Goal: Task Accomplishment & Management: Use online tool/utility

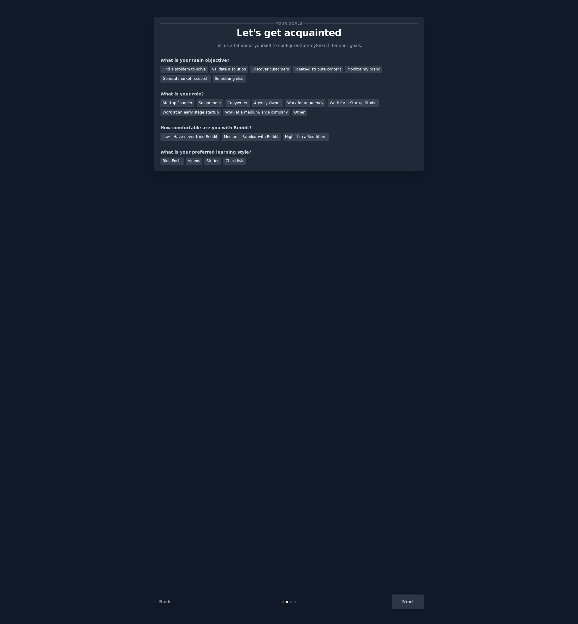
click at [238, 195] on div "Your goals Let's get acquainted Tell us a bit about yourself to configure Gummy…" at bounding box center [289, 311] width 270 height 607
click at [232, 67] on div "Validate a solution" at bounding box center [229, 70] width 38 height 8
click at [184, 105] on div "Startup Founder" at bounding box center [178, 103] width 34 height 8
click at [272, 136] on div "Medium - Familiar with Reddit" at bounding box center [251, 137] width 59 height 8
click at [234, 161] on div "Checklists" at bounding box center [234, 162] width 23 height 8
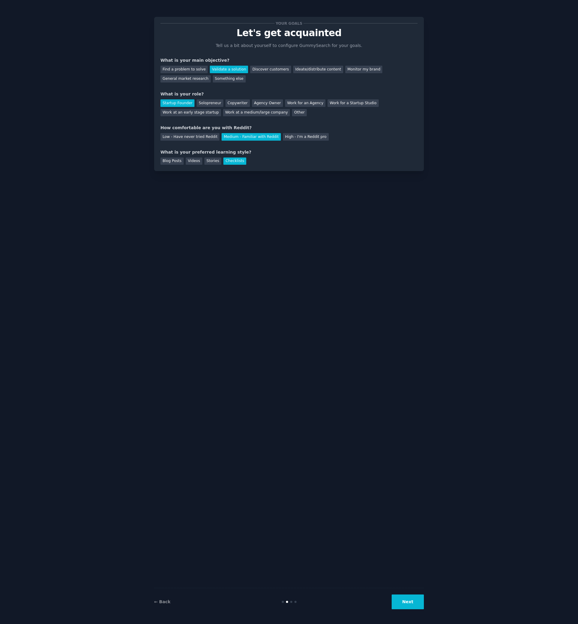
click at [399, 602] on button "Next" at bounding box center [408, 602] width 32 height 15
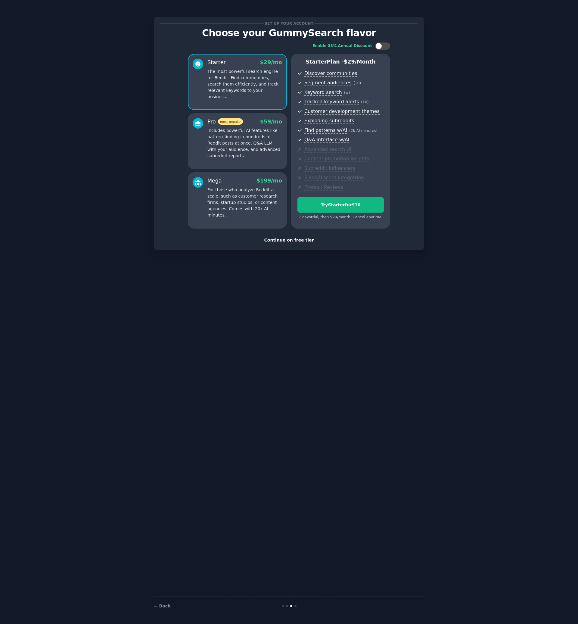
click at [281, 240] on div "Continue on free tier" at bounding box center [289, 240] width 257 height 6
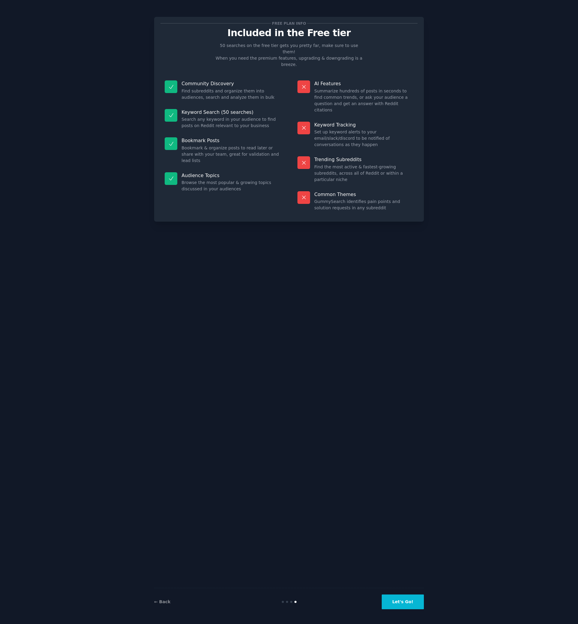
click at [401, 601] on button "Let's Go!" at bounding box center [403, 602] width 42 height 15
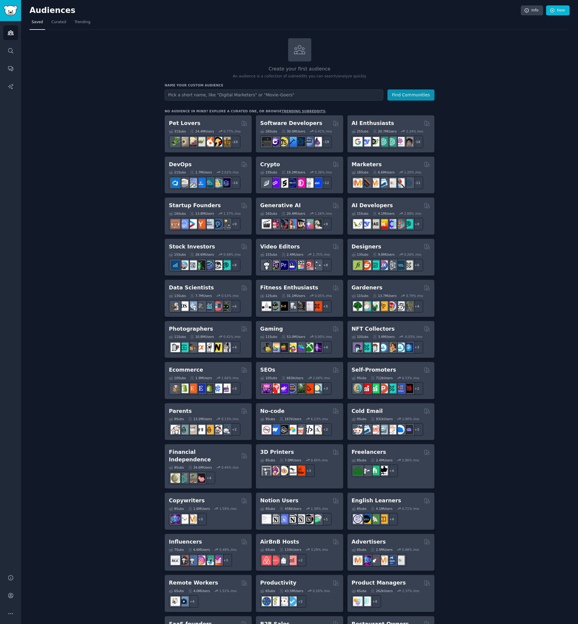
click at [120, 237] on div "Create your first audience An audience is a collection of subreddits you can se…" at bounding box center [300, 366] width 540 height 656
click at [200, 95] on input "text" at bounding box center [274, 94] width 219 height 11
type input "Z"
type input "Zarta"
click at [388, 89] on button "Find Communities" at bounding box center [411, 94] width 47 height 11
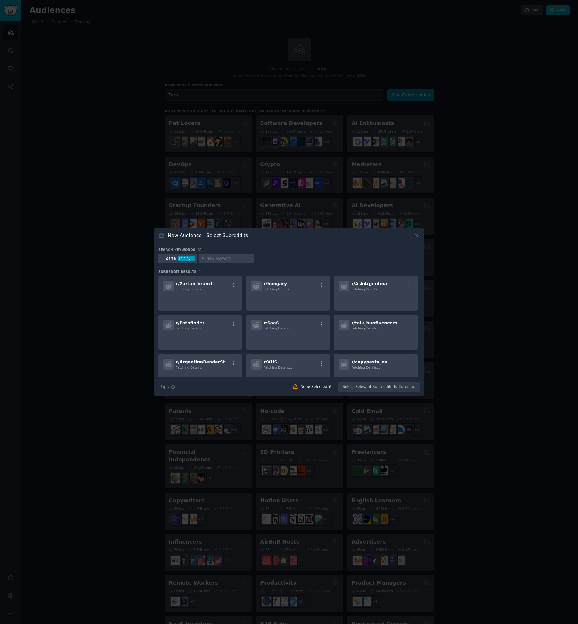
click at [216, 263] on div at bounding box center [226, 259] width 55 height 10
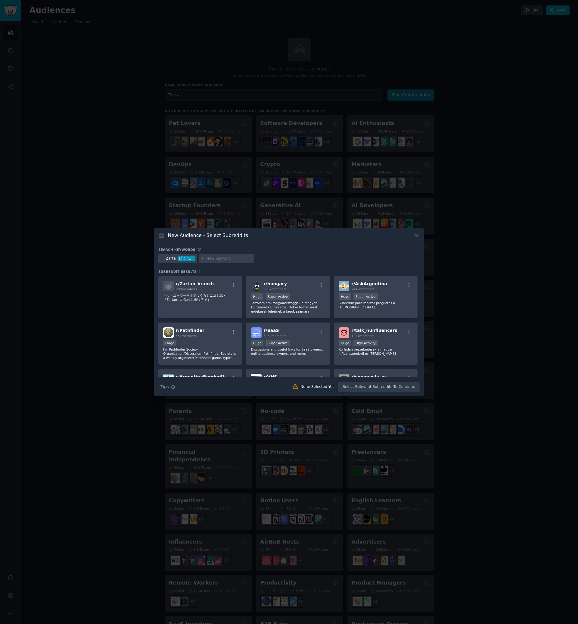
click at [220, 261] on input "text" at bounding box center [229, 258] width 46 height 5
click at [162, 260] on div at bounding box center [162, 258] width 3 height 5
click at [161, 259] on icon at bounding box center [162, 258] width 3 height 3
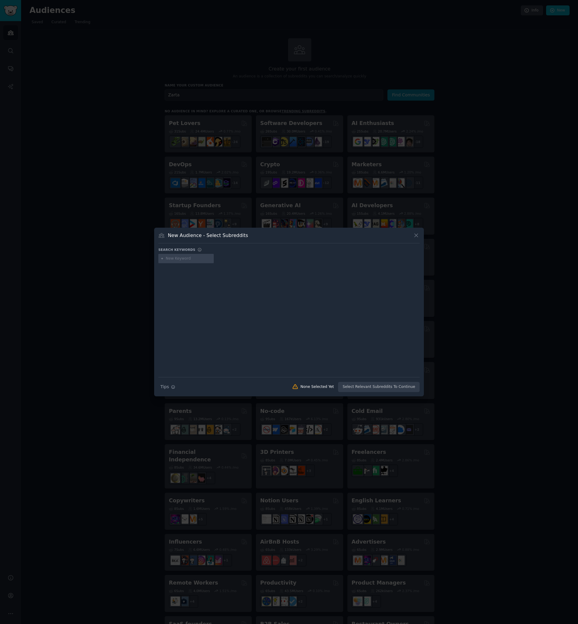
click at [210, 252] on div "Search keywords" at bounding box center [288, 251] width 261 height 6
click at [197, 261] on input "text" at bounding box center [189, 258] width 46 height 5
click at [181, 260] on input "text" at bounding box center [189, 258] width 46 height 5
type input "internal wiki"
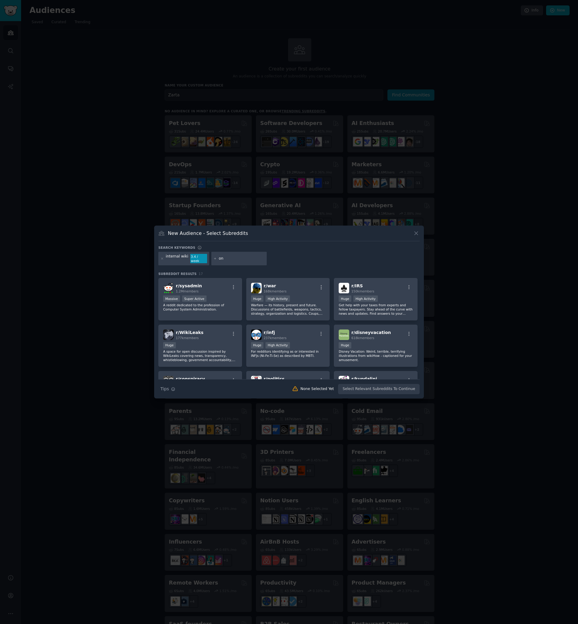
type input "o"
type input "documentation"
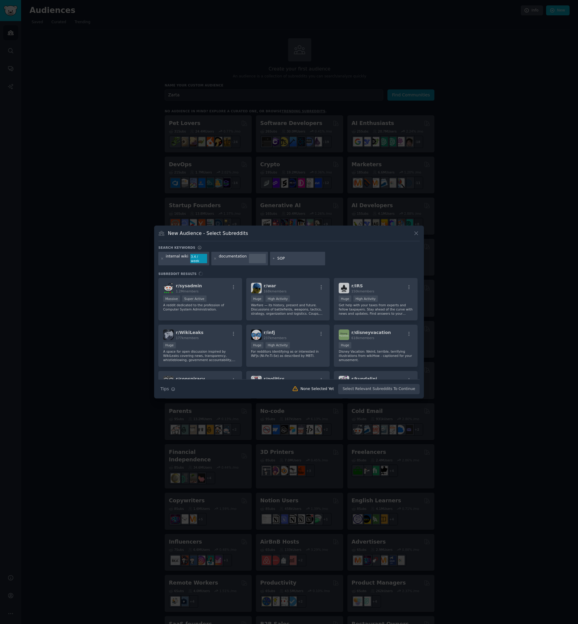
type input "SOPs"
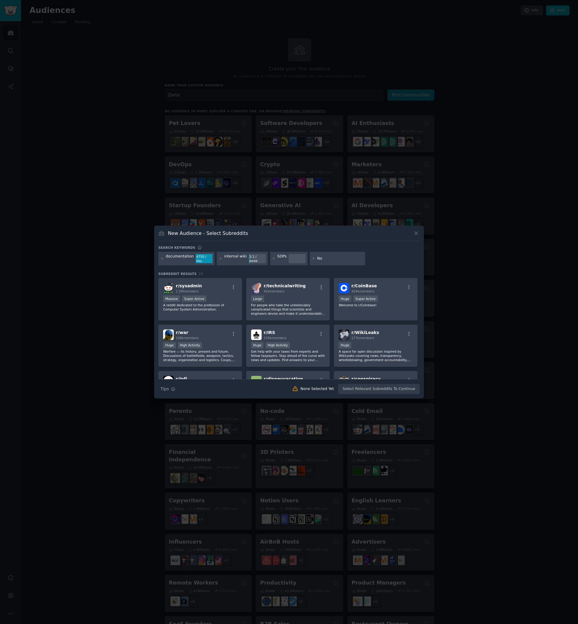
type input "N"
type input "internal docs"
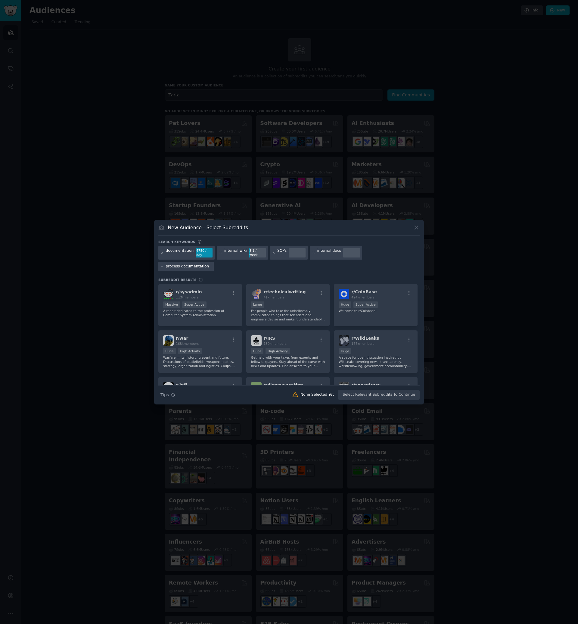
type input "process documentation"
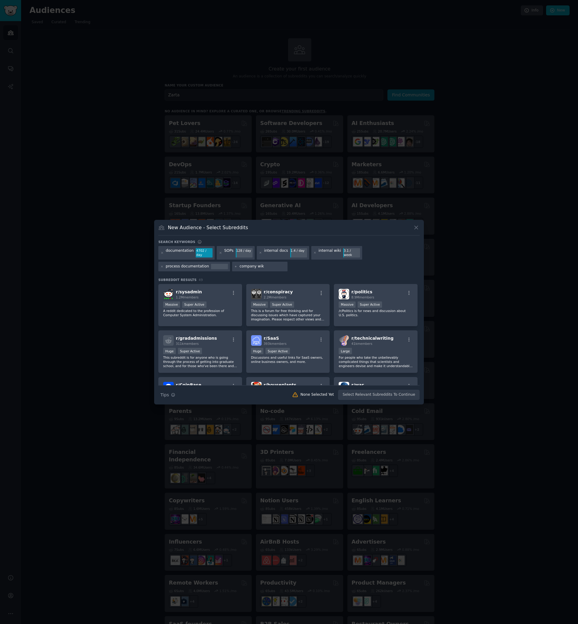
type input "company wiki"
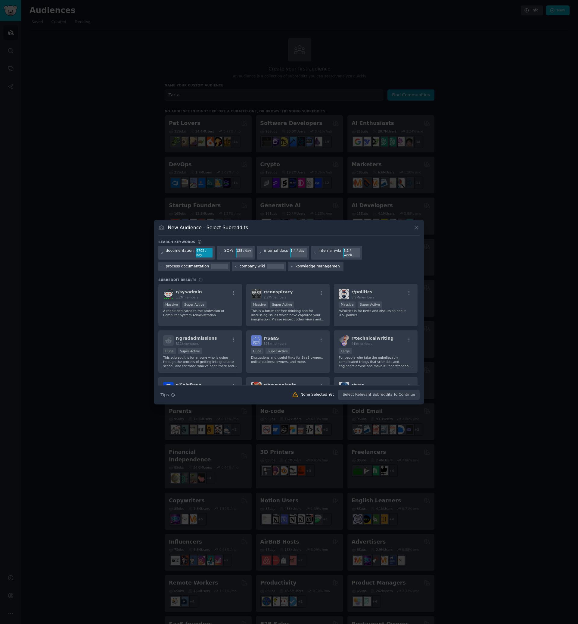
type input "konwledge management"
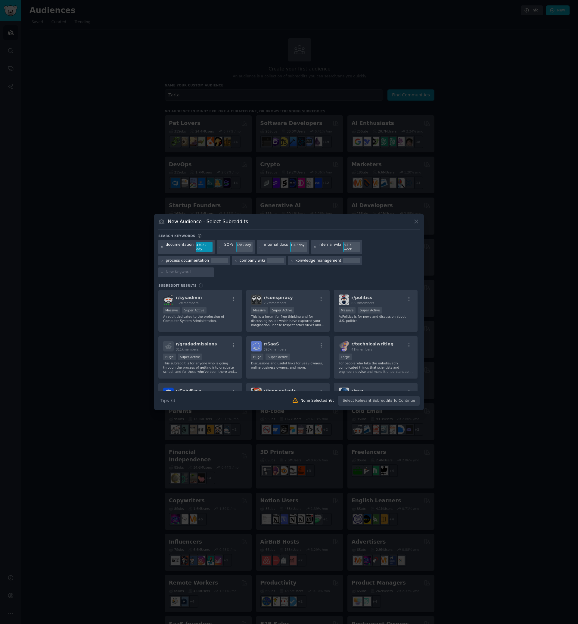
click at [302, 264] on div "konwledge management" at bounding box center [319, 260] width 46 height 5
click at [289, 266] on div "konwledge management" at bounding box center [325, 261] width 74 height 10
click at [290, 262] on icon at bounding box center [291, 260] width 3 height 3
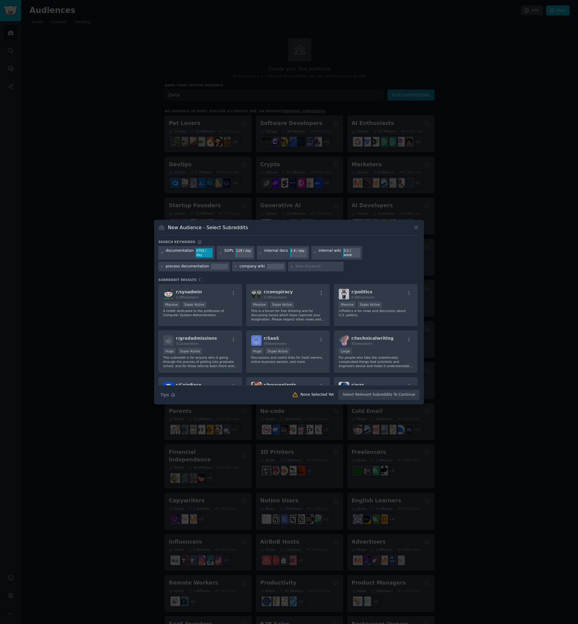
click at [296, 267] on input "text" at bounding box center [319, 266] width 46 height 5
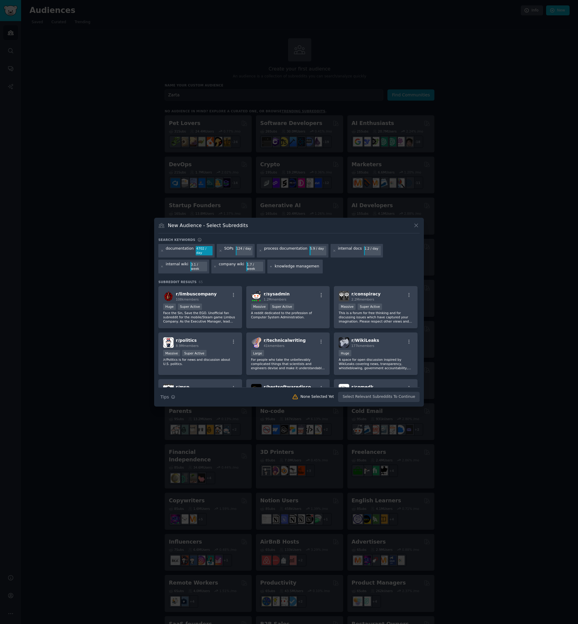
type input "knowledge management"
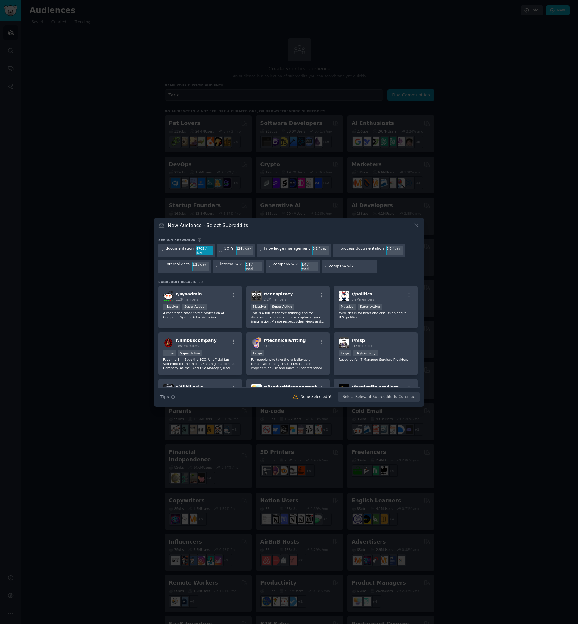
type input "company wiki"
type input "p"
type input ","
type input "messy docs"
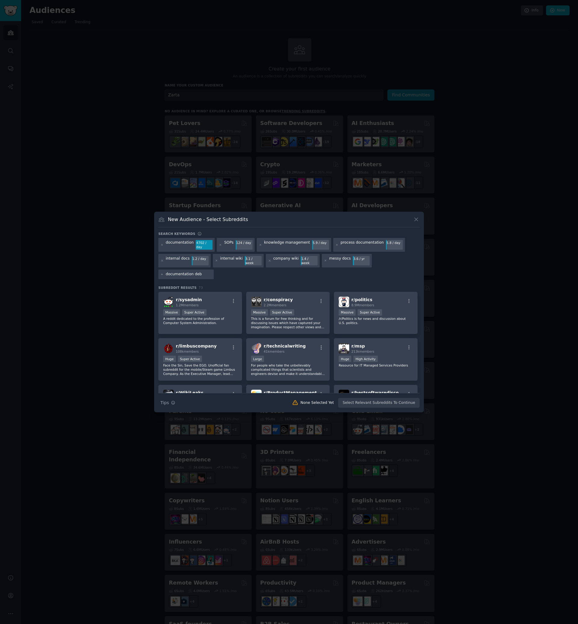
type input "documentation debt"
type input "b"
type input "tribal knowledge"
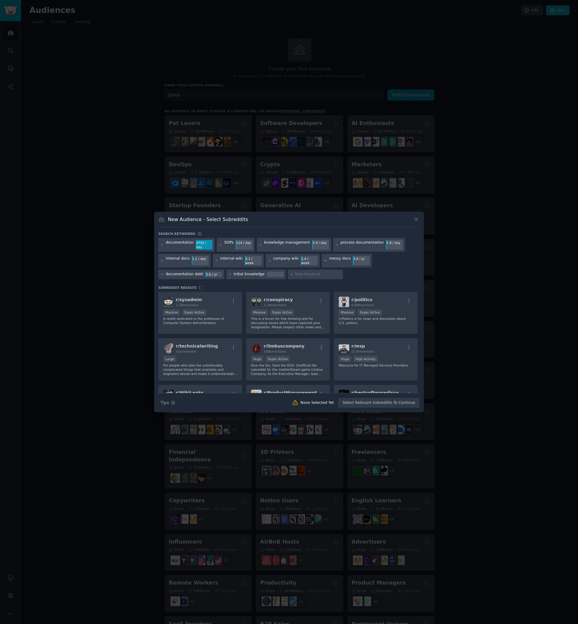
click at [324, 261] on icon at bounding box center [325, 260] width 3 height 3
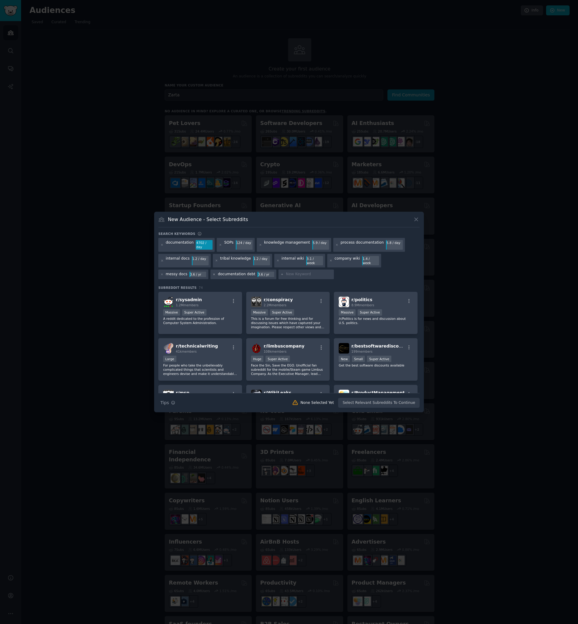
click at [214, 273] on icon at bounding box center [215, 274] width 2 height 2
click at [190, 273] on input "text" at bounding box center [189, 274] width 46 height 5
type input "s"
type input "a"
type input "guidde alternatives"
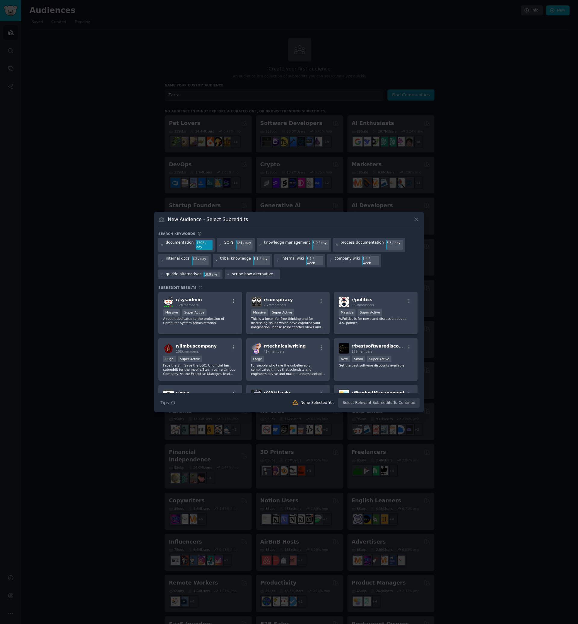
type input "scribe how alternatives"
type input "Notion for SOPs"
type input "screen recording guides"
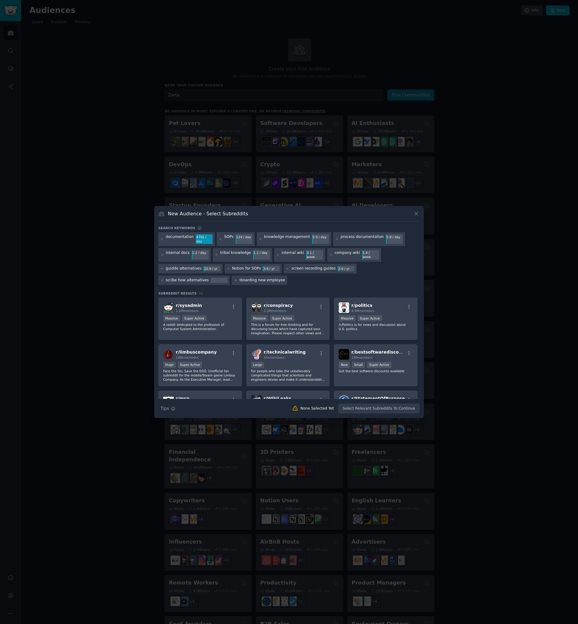
type input "onboarding new employees"
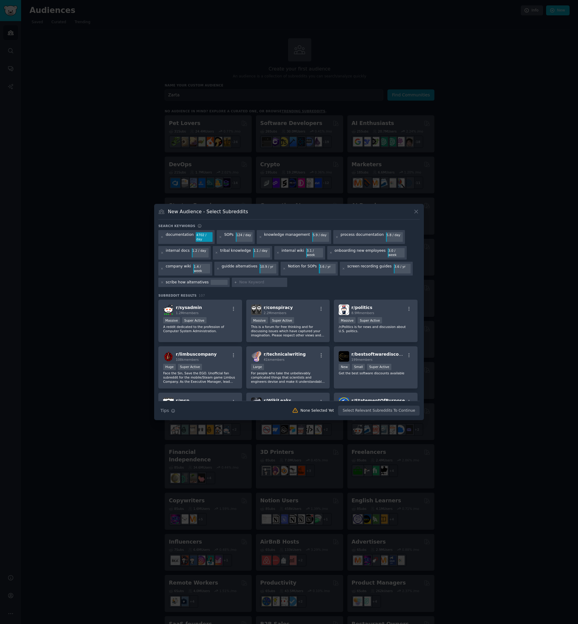
click at [236, 238] on div "124 / day" at bounding box center [244, 234] width 17 height 5
click at [186, 242] on div "documentation" at bounding box center [180, 237] width 28 height 10
click at [229, 312] on div "r/ sysadmin 1.2M members Massive Super Active A reddit dedicated to the profess…" at bounding box center [200, 321] width 84 height 42
click at [301, 371] on p "For people who take the unbelievably complicated things that scientists and eng…" at bounding box center [288, 377] width 74 height 13
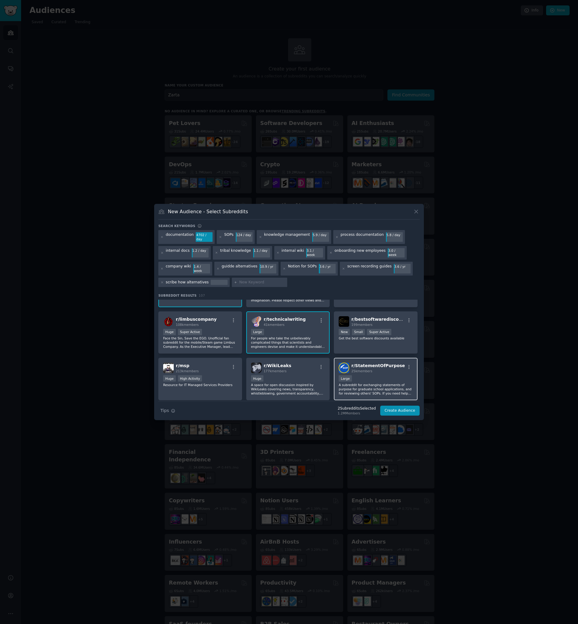
scroll to position [79, 0]
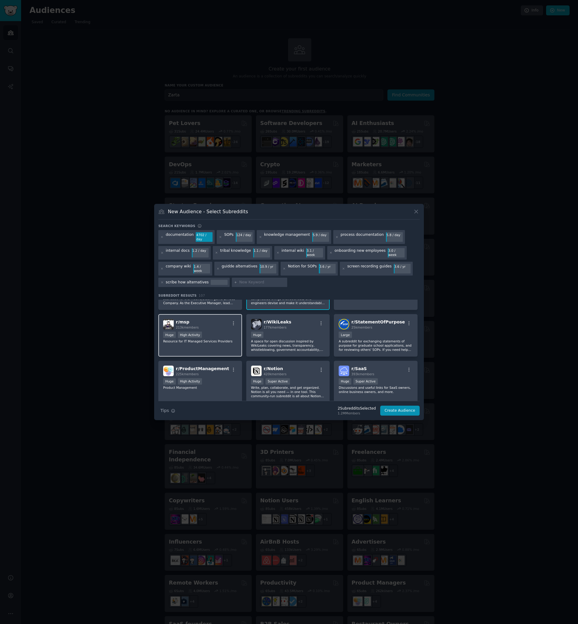
click at [208, 341] on div "r/ msp 213k members Huge High Activity Resource for IT Managed Services Provide…" at bounding box center [200, 335] width 84 height 42
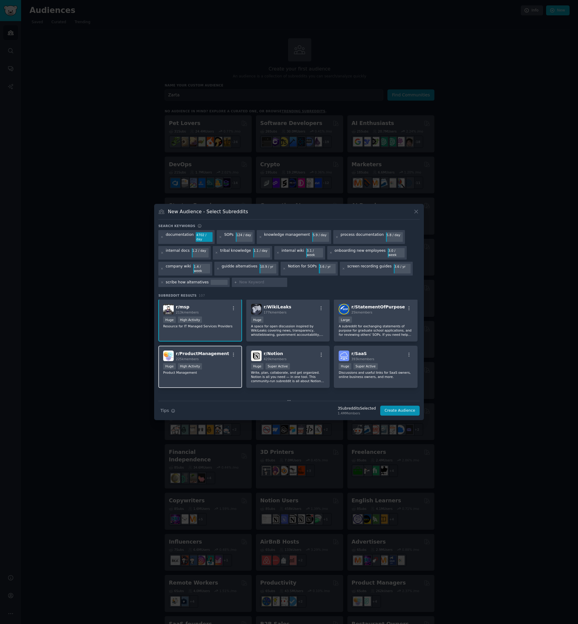
click at [211, 351] on span "r/ ProductManagement" at bounding box center [202, 353] width 53 height 5
click at [303, 363] on div ">= 95th percentile for submissions / day Huge Super Active" at bounding box center [288, 367] width 74 height 8
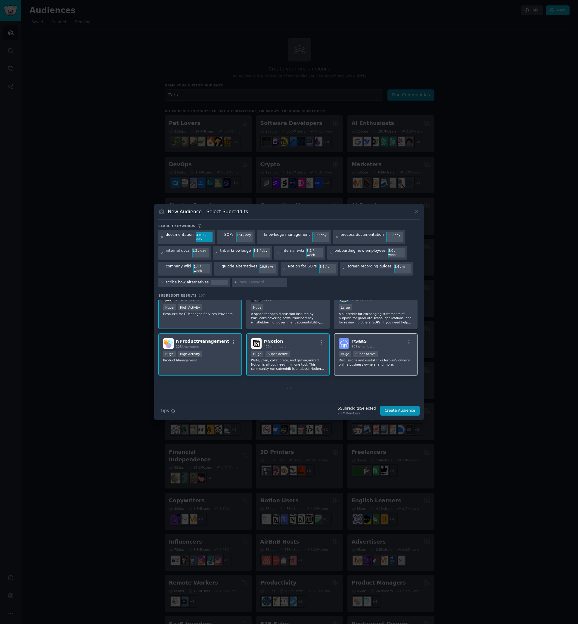
click at [382, 358] on p "Discussions and useful links for SaaS owners, online business owners, and more." at bounding box center [376, 362] width 74 height 8
click at [399, 406] on button "Create Audience" at bounding box center [400, 411] width 40 height 10
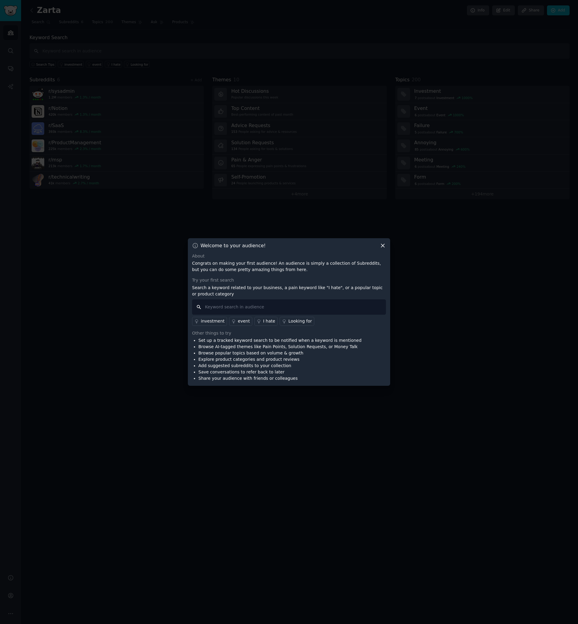
click at [315, 308] on input "text" at bounding box center [289, 306] width 194 height 15
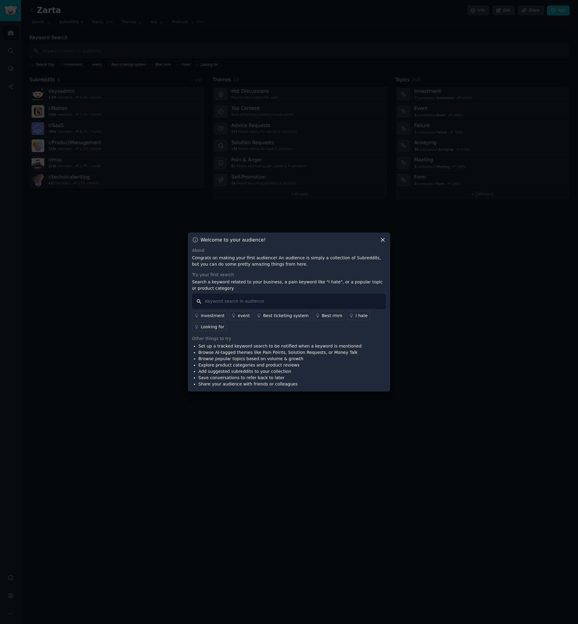
click at [219, 298] on input "text" at bounding box center [289, 301] width 194 height 15
type input "internal wiki"
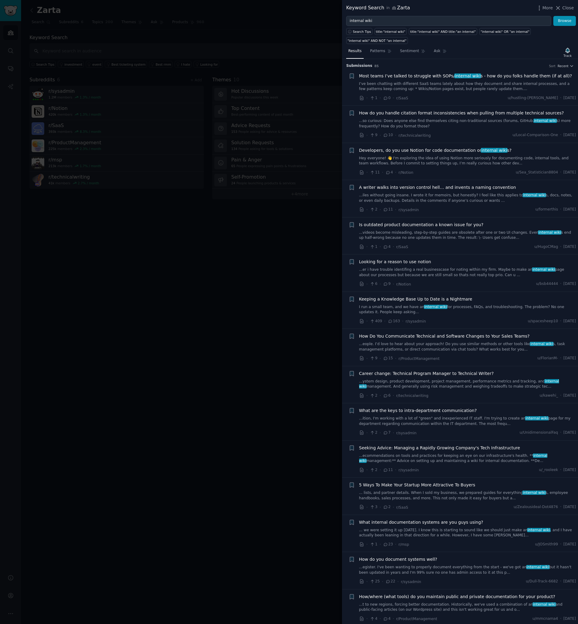
click at [438, 86] on link "I’ve been chatting with different SaaS teams lately about how they document and…" at bounding box center [467, 86] width 217 height 11
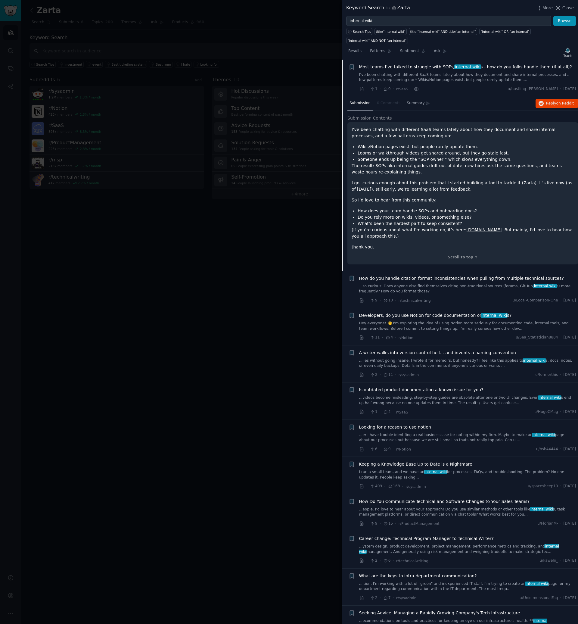
scroll to position [9, 0]
click at [405, 226] on p "(If you’re curious about what I’m working on, it’s here: [DOMAIN_NAME] . But ma…" at bounding box center [463, 232] width 222 height 13
click at [542, 103] on icon "button" at bounding box center [541, 103] width 5 height 5
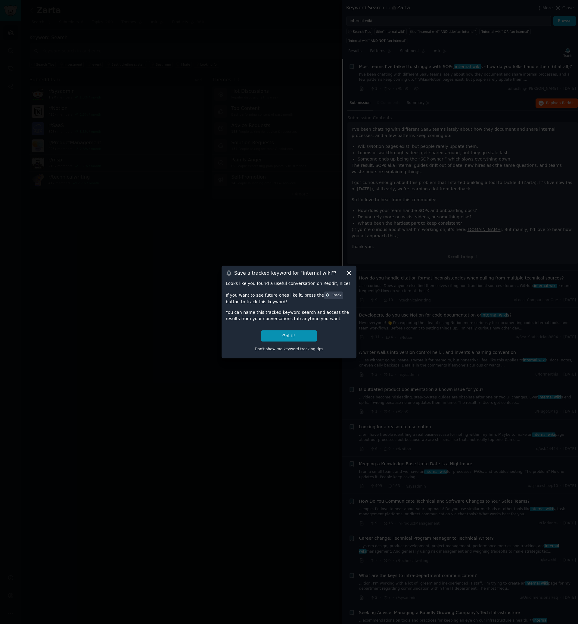
click at [348, 279] on div "Save a tracked keyword for " internal wiki "? Looks like you found a useful con…" at bounding box center [289, 312] width 135 height 92
click at [348, 271] on icon at bounding box center [349, 273] width 6 height 6
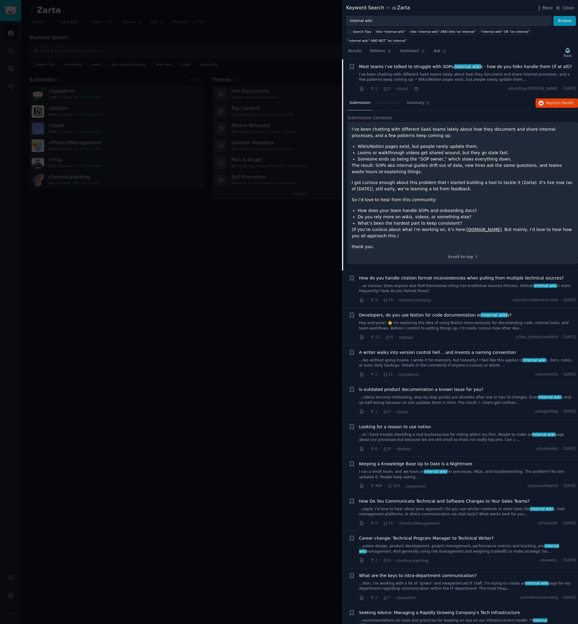
click at [445, 287] on link "...so curious: Does anyone else find themselves citing non-traditional sources …" at bounding box center [467, 288] width 217 height 11
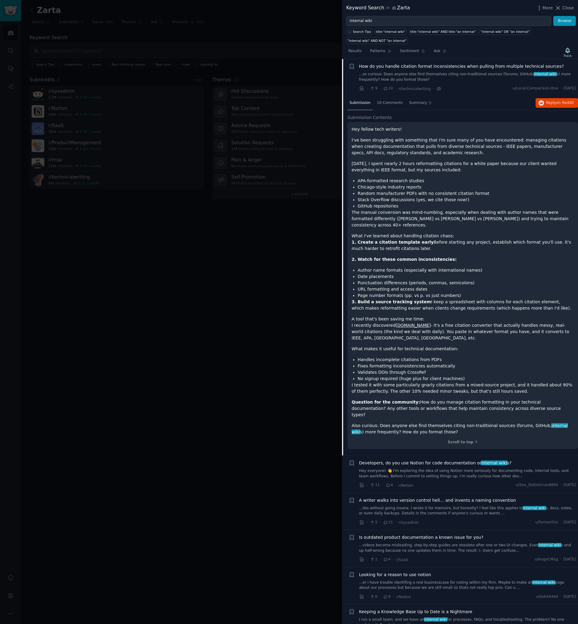
scroll to position [245, 0]
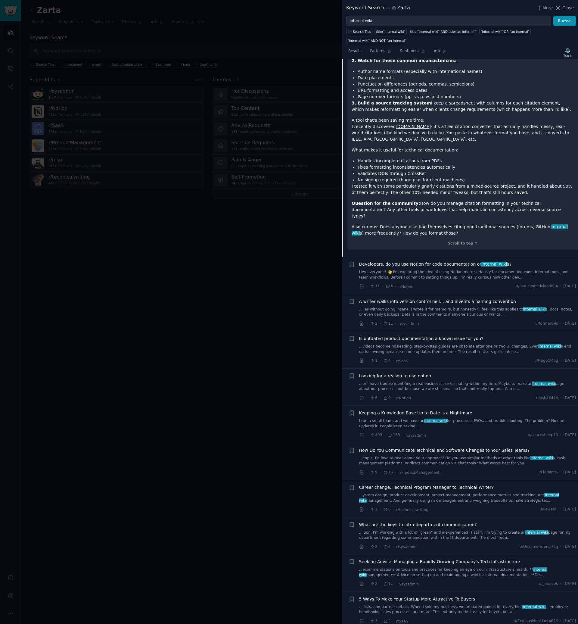
click at [441, 268] on div "Developers, do you use Notion for code documentation or internal wiki s? Hey ev…" at bounding box center [467, 275] width 217 height 29
click at [442, 270] on link "Hey everyone! 👋 I'm exploring the idea of using Notion more seriously for docum…" at bounding box center [467, 275] width 217 height 11
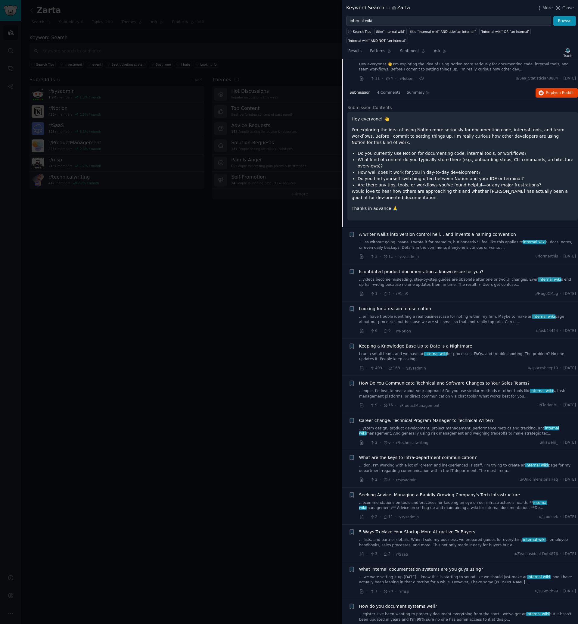
scroll to position [84, 0]
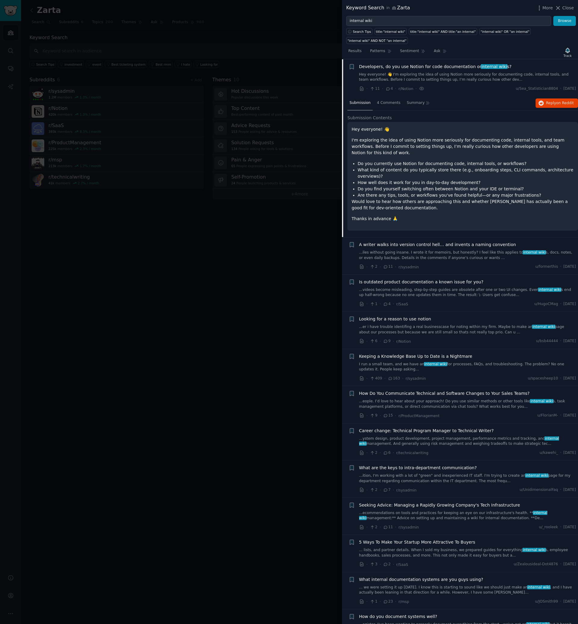
click at [557, 98] on div "Submission 4 Comments Summary Reply on Reddit" at bounding box center [463, 103] width 231 height 14
click at [556, 100] on button "Reply on Reddit" at bounding box center [557, 103] width 42 height 10
